Goal: Information Seeking & Learning: Learn about a topic

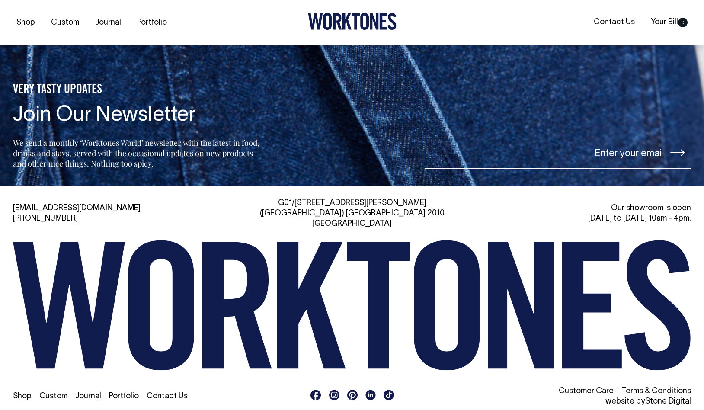
scroll to position [1884, 0]
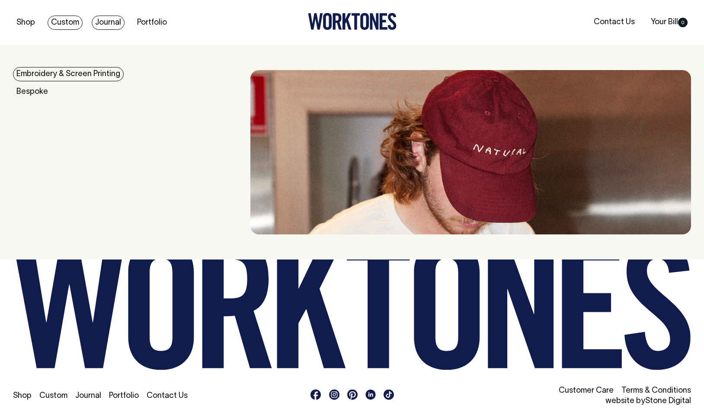
click at [108, 23] on link "Journal" at bounding box center [108, 23] width 33 height 14
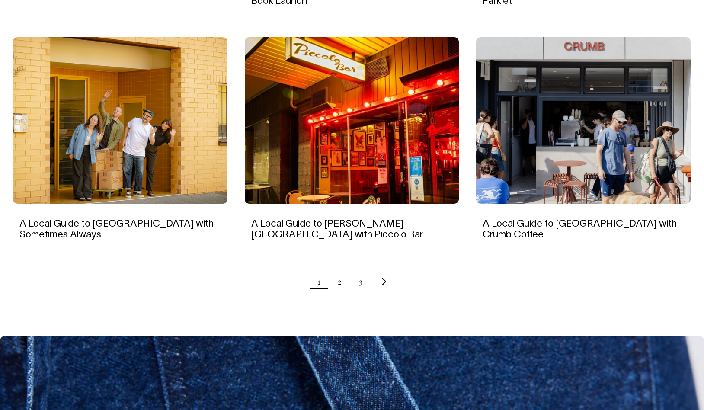
scroll to position [802, 0]
click at [342, 292] on ul "1 2 3" at bounding box center [352, 282] width 678 height 22
click at [340, 292] on link "2" at bounding box center [340, 282] width 4 height 22
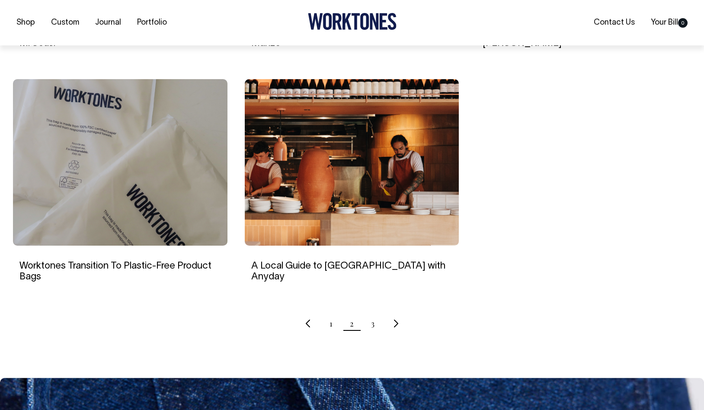
scroll to position [761, 0]
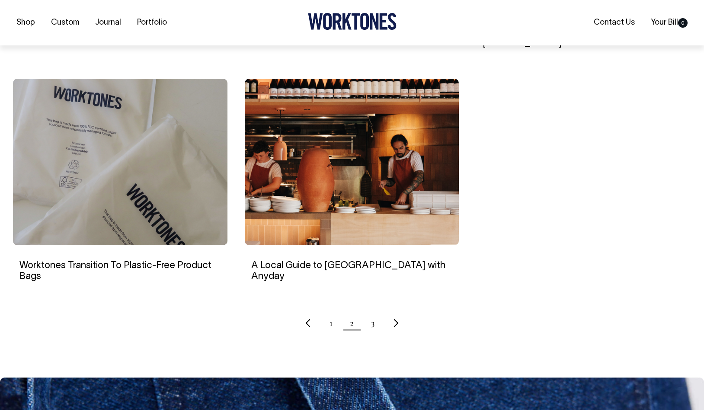
click at [375, 326] on ul "1 2 3" at bounding box center [352, 323] width 678 height 22
click at [371, 329] on link "3" at bounding box center [372, 323] width 3 height 22
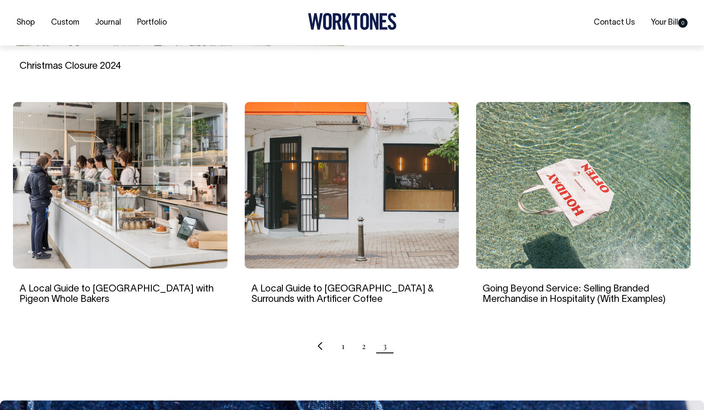
scroll to position [505, 0]
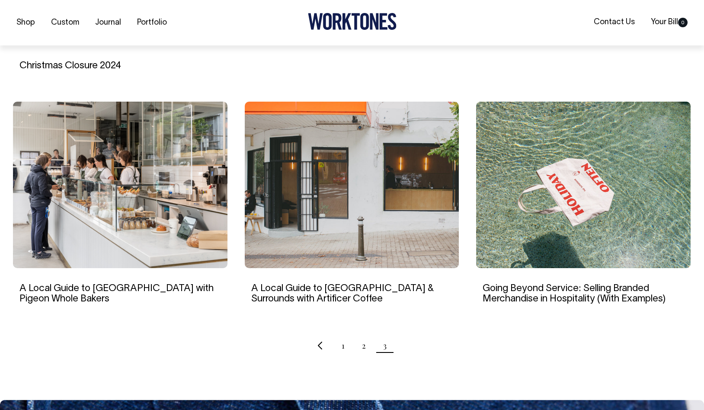
click at [341, 356] on ul "1 2 3" at bounding box center [352, 346] width 678 height 22
click at [342, 352] on link "1" at bounding box center [343, 346] width 3 height 22
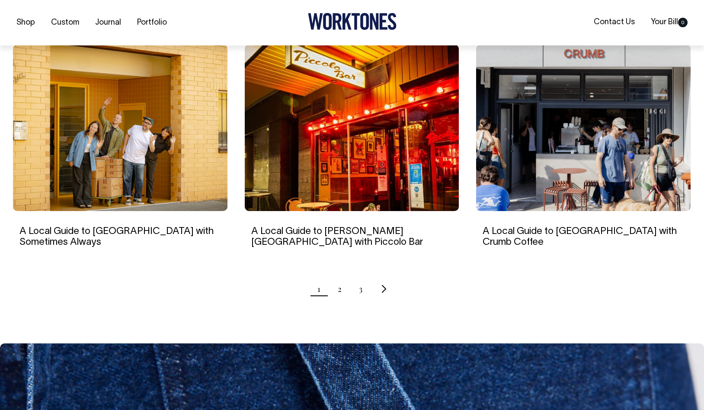
scroll to position [796, 0]
click at [340, 299] on link "2" at bounding box center [340, 289] width 4 height 22
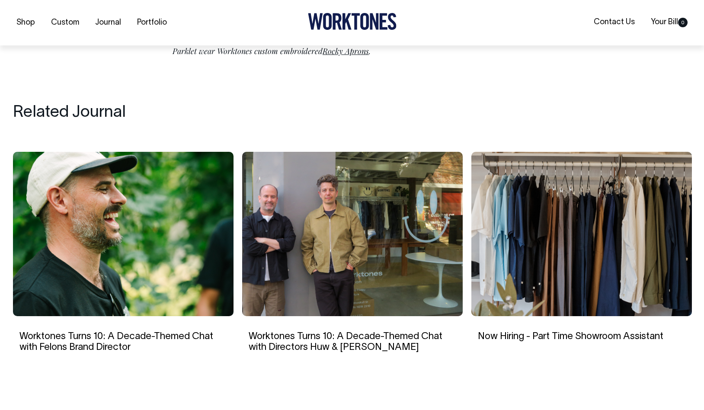
scroll to position [2290, 0]
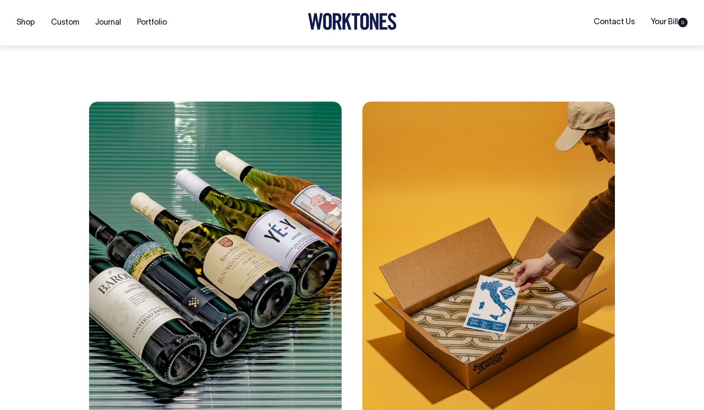
scroll to position [1314, 0]
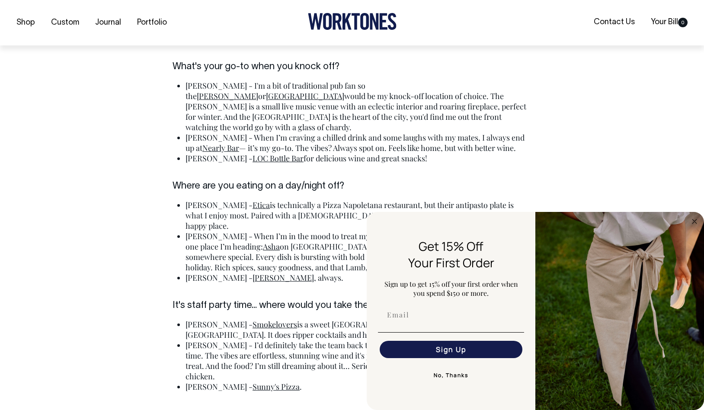
click at [453, 376] on button "No, Thanks" at bounding box center [451, 375] width 146 height 17
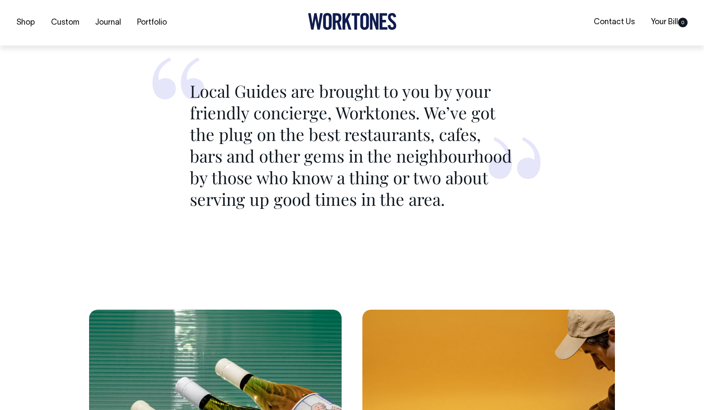
scroll to position [1106, 0]
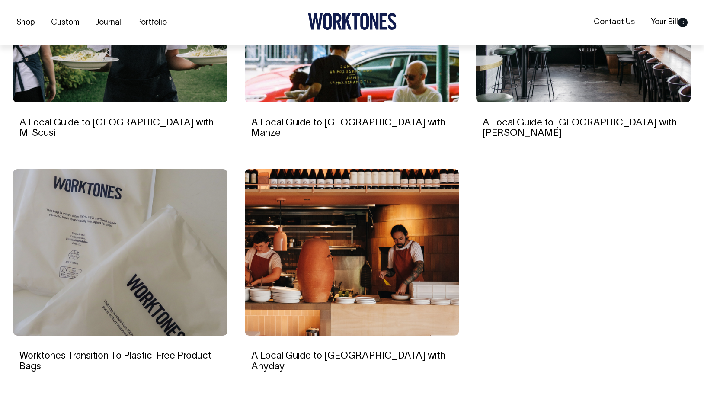
scroll to position [671, 0]
click at [348, 226] on img at bounding box center [352, 252] width 214 height 166
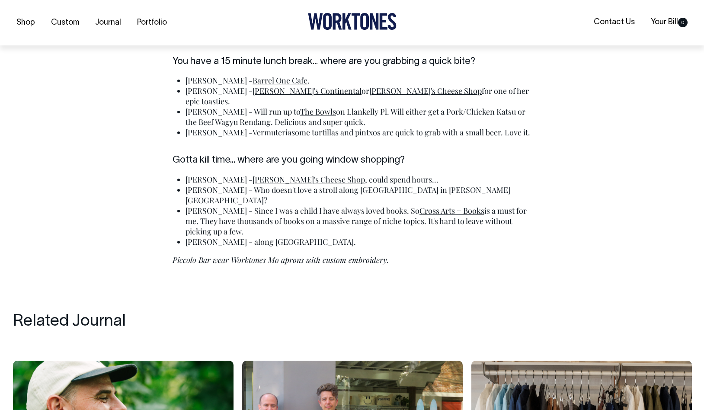
scroll to position [2137, 0]
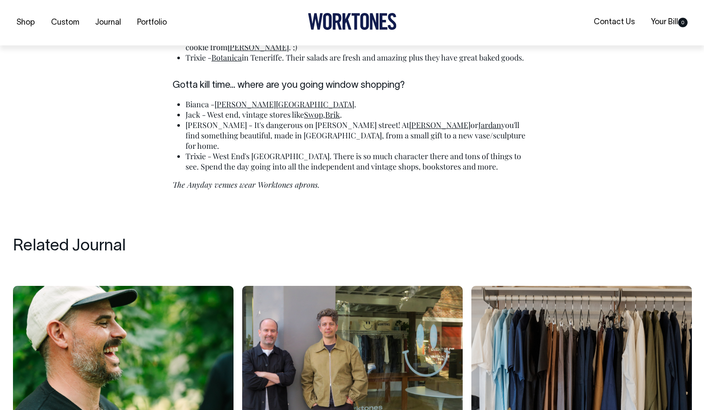
scroll to position [2220, 0]
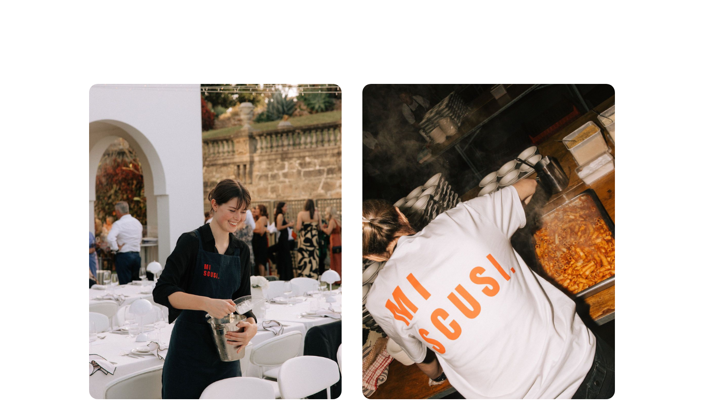
scroll to position [1314, 0]
